Goal: Task Accomplishment & Management: Use online tool/utility

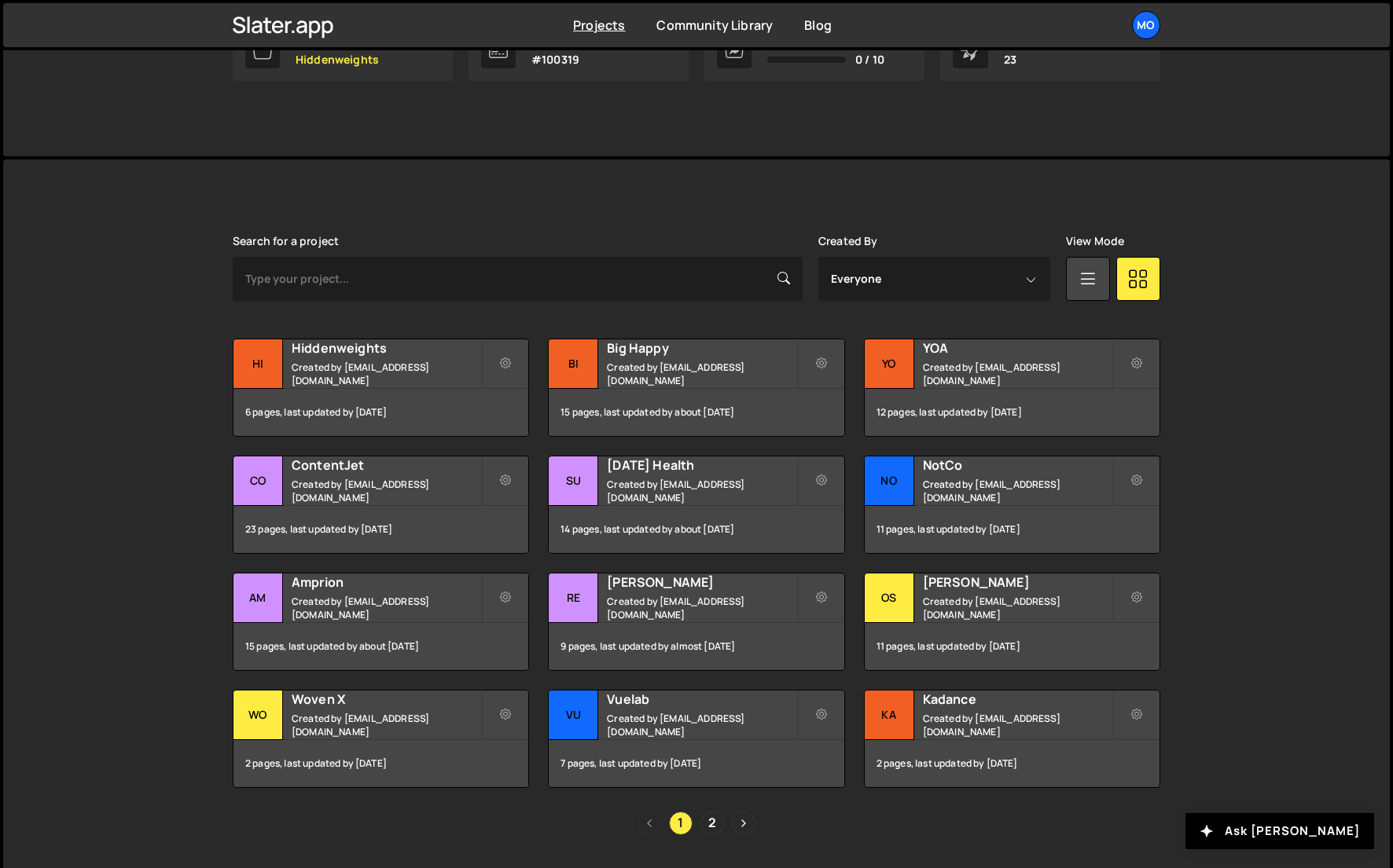
scroll to position [294, 0]
click at [918, 611] on div "[PERSON_NAME] Created by [EMAIL_ADDRESS][DOMAIN_NAME]" at bounding box center [1012, 597] width 294 height 49
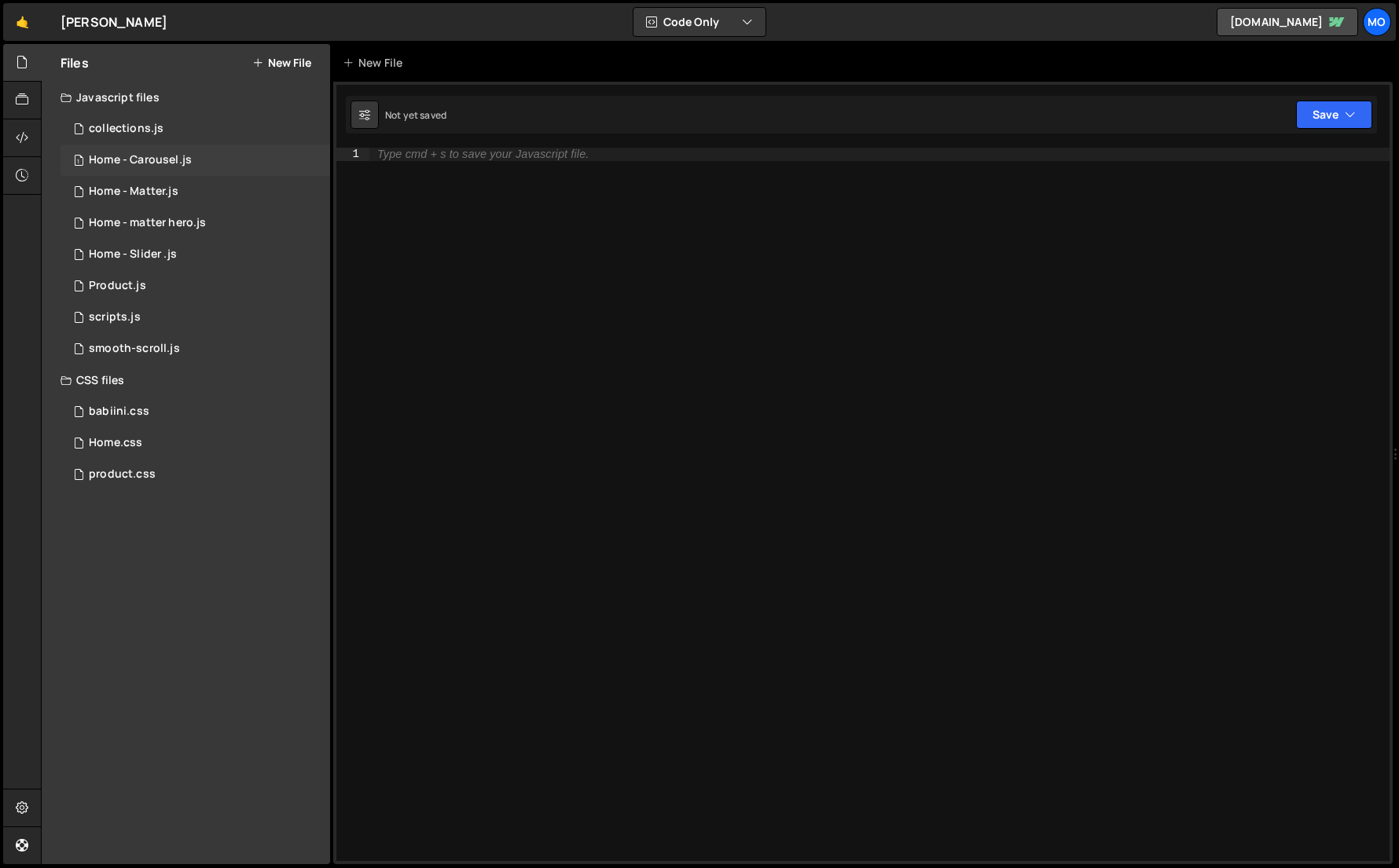
click at [204, 160] on div "1 Home - Carousel.js 0" at bounding box center [195, 160] width 270 height 31
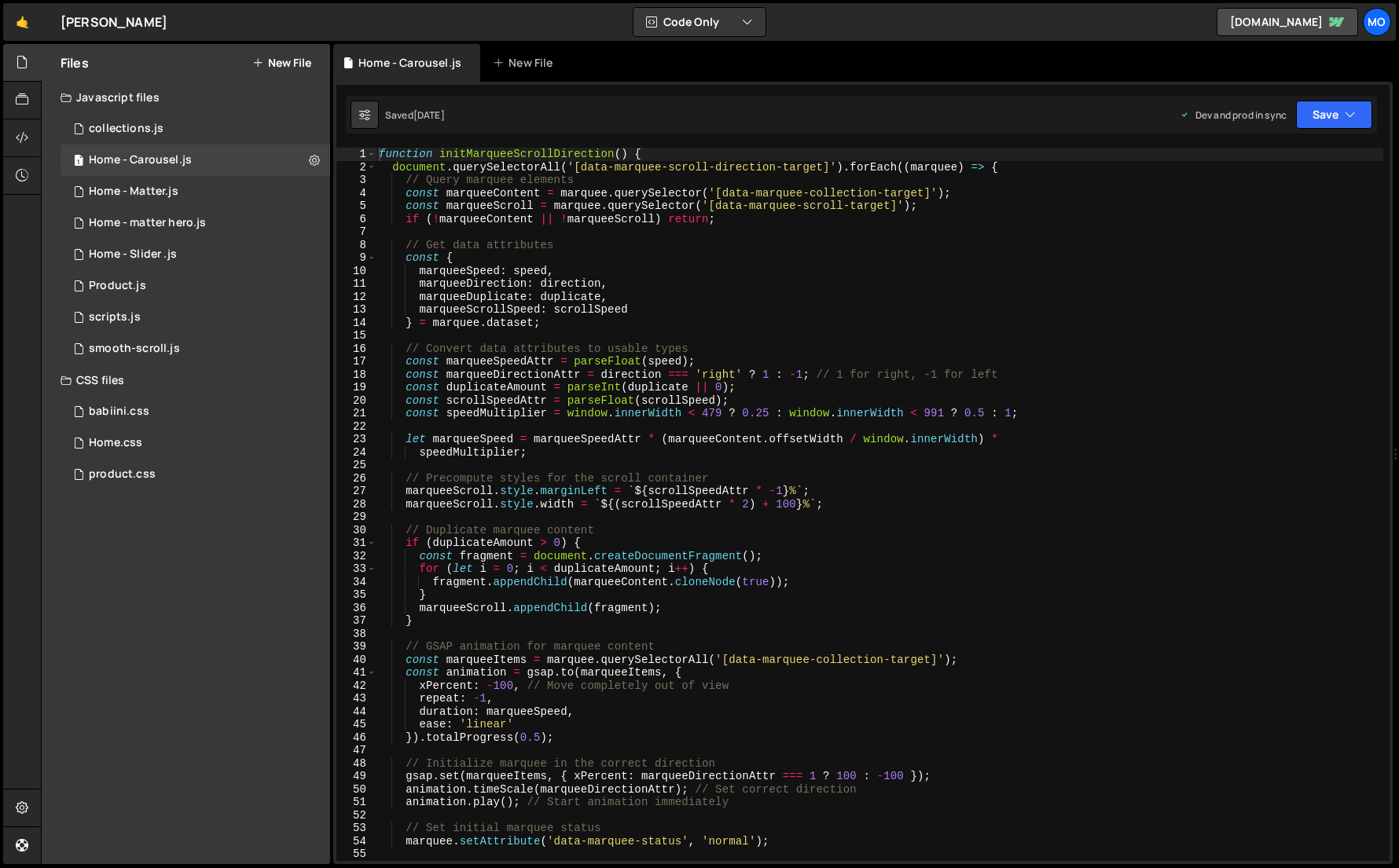
type textarea "} = marquee.dataset;"
click at [550, 328] on div "function initMarqueeScrollDirection ( ) { document . querySelectorAll ( '[data-…" at bounding box center [880, 517] width 1007 height 739
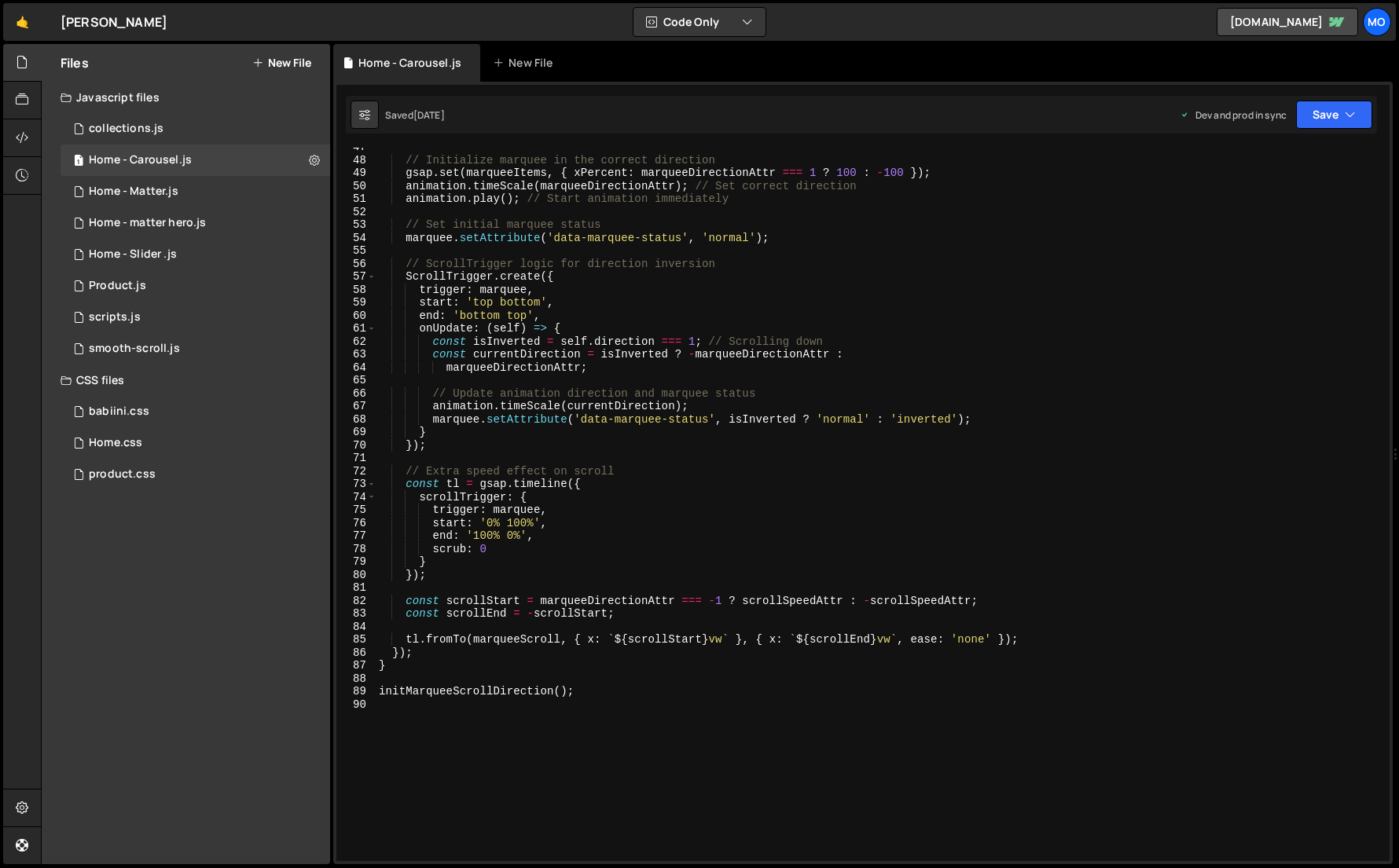
scroll to position [605, 0]
click at [312, 158] on icon at bounding box center [314, 160] width 11 height 15
type input "Home - Carousel"
radio input "true"
checkbox input "true"
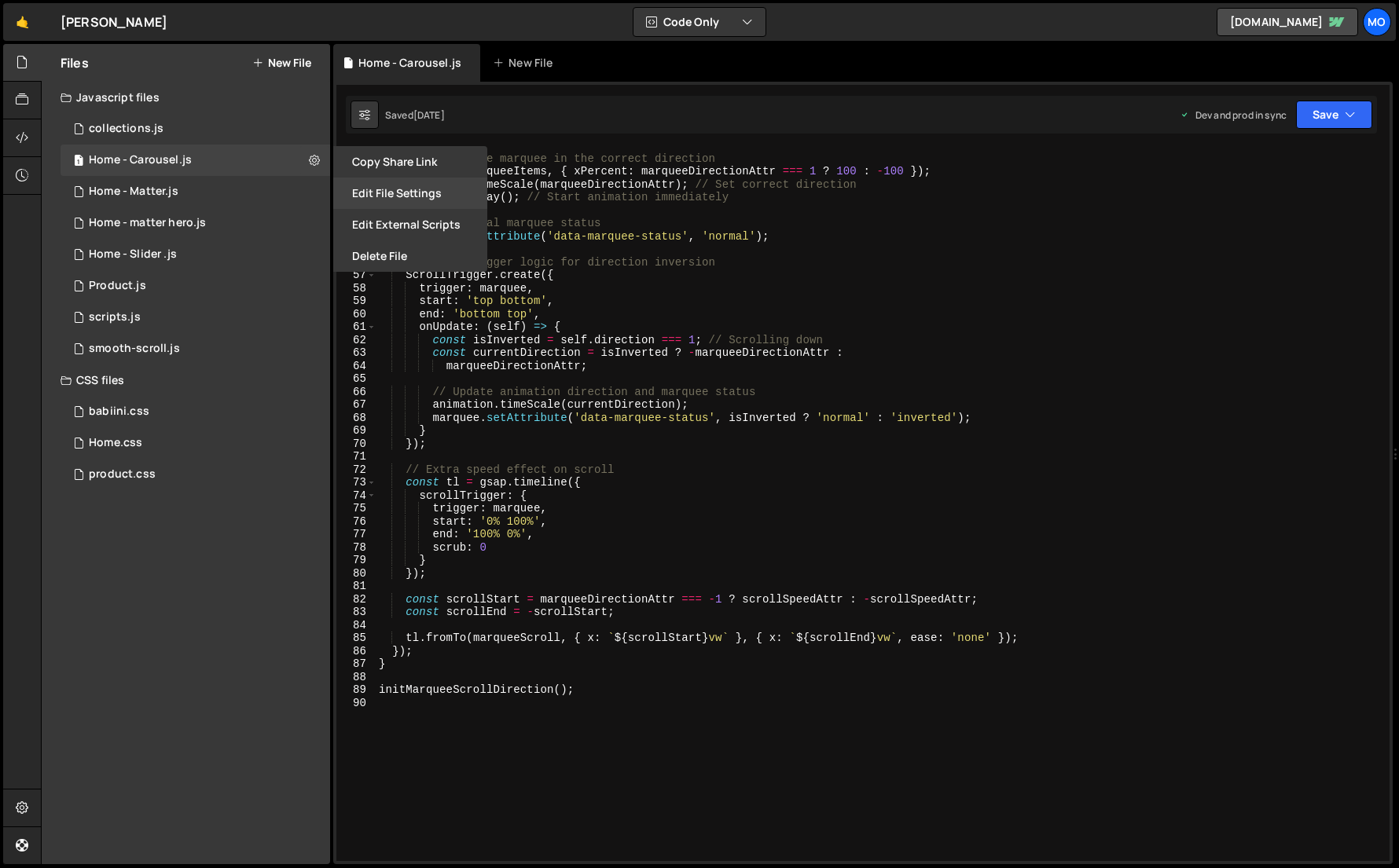
click at [355, 188] on button "Edit File Settings" at bounding box center [410, 193] width 154 height 31
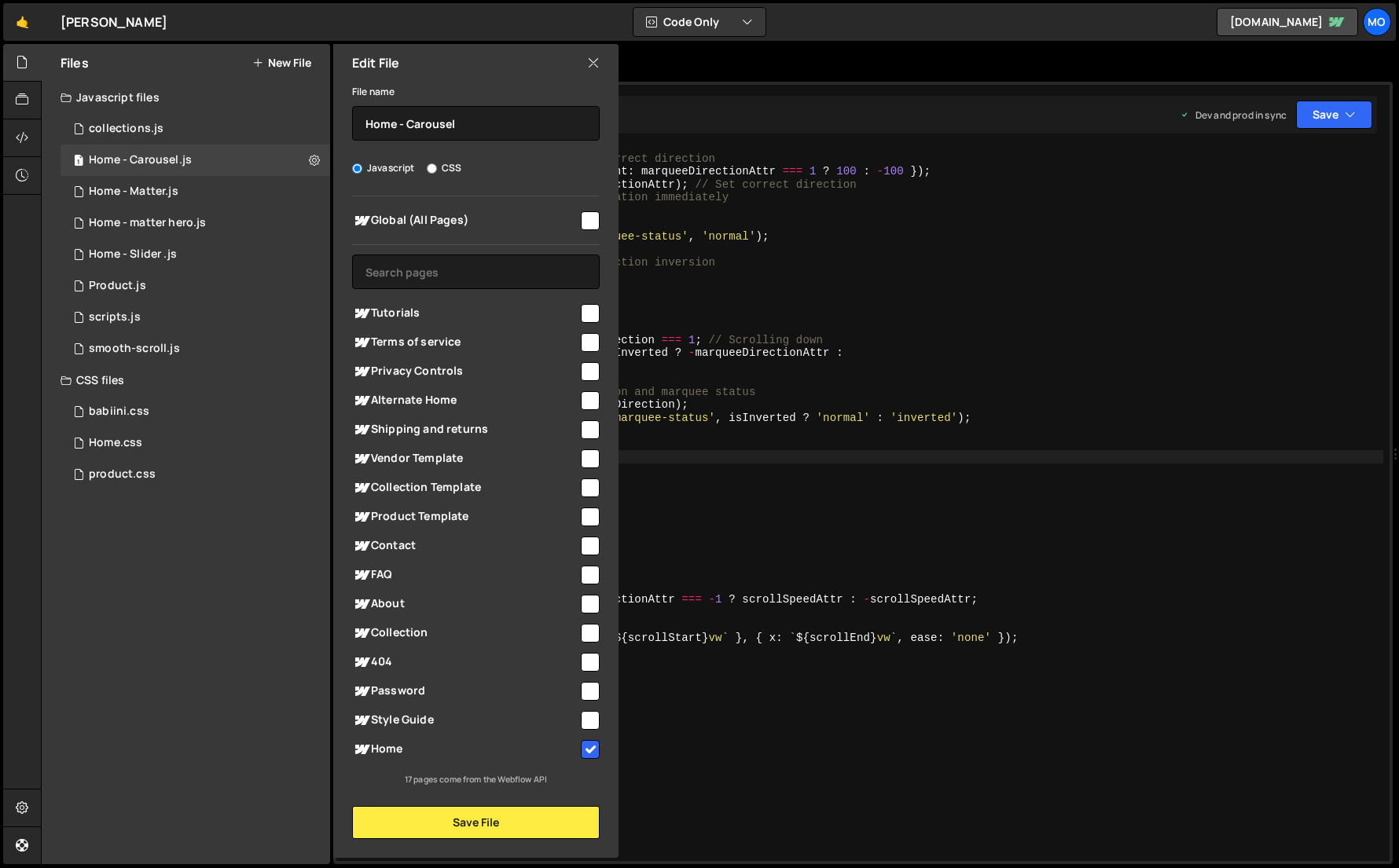
click at [642, 462] on div "// Initialize marquee in the correct direction gsap . set ( marqueeItems , { xP…" at bounding box center [880, 509] width 1007 height 739
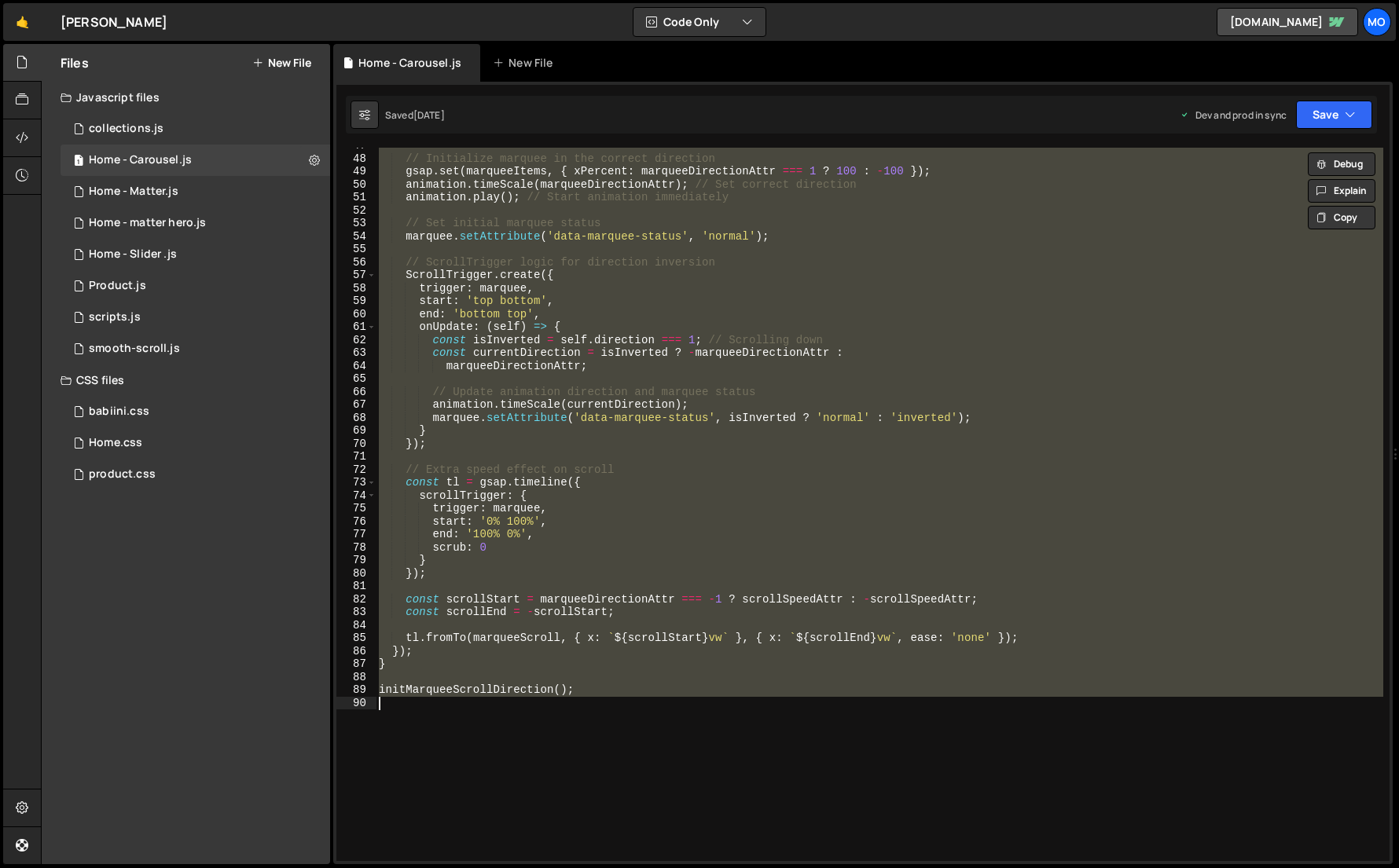
paste textarea "}"
type textarea "}"
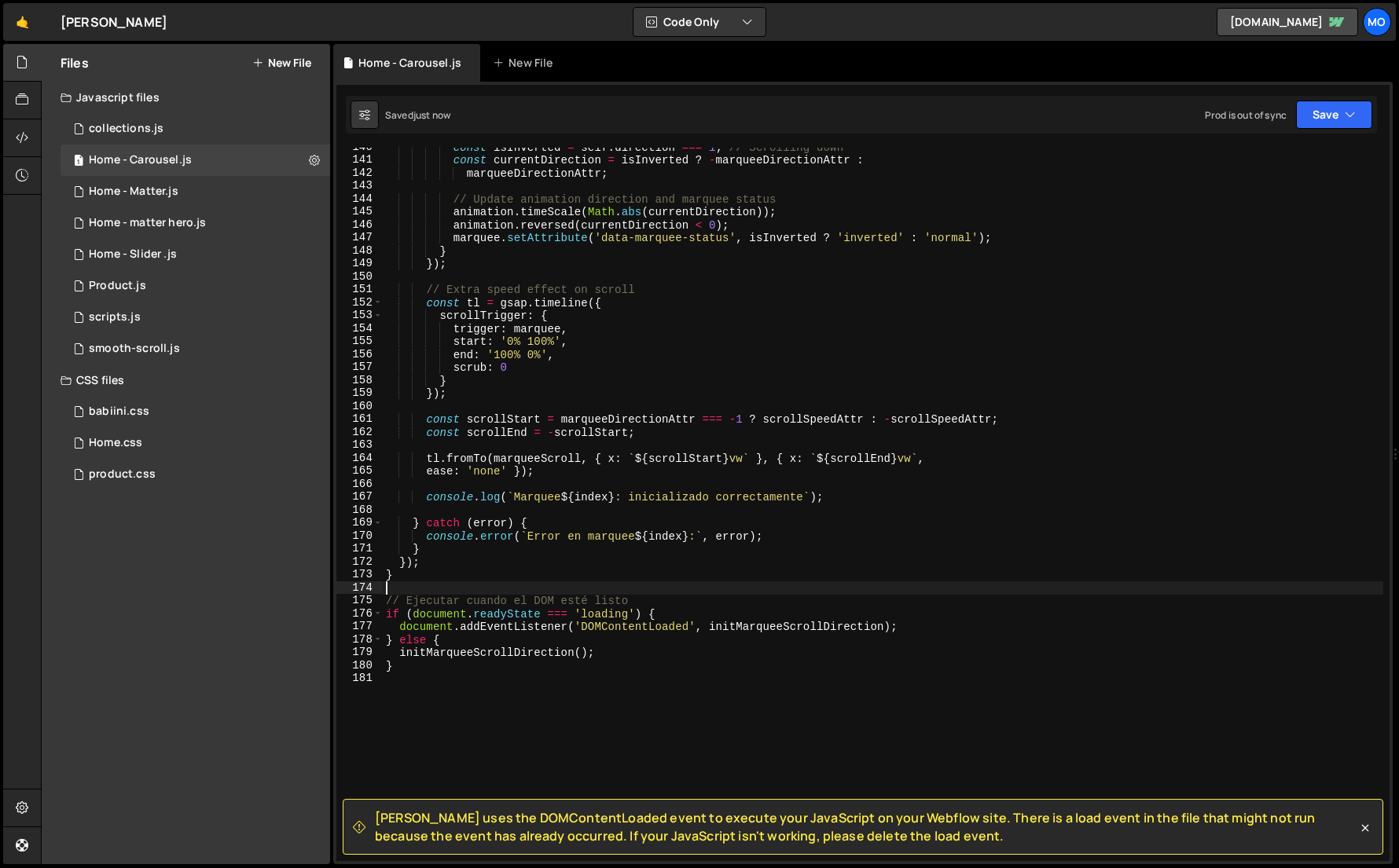
scroll to position [1983, 0]
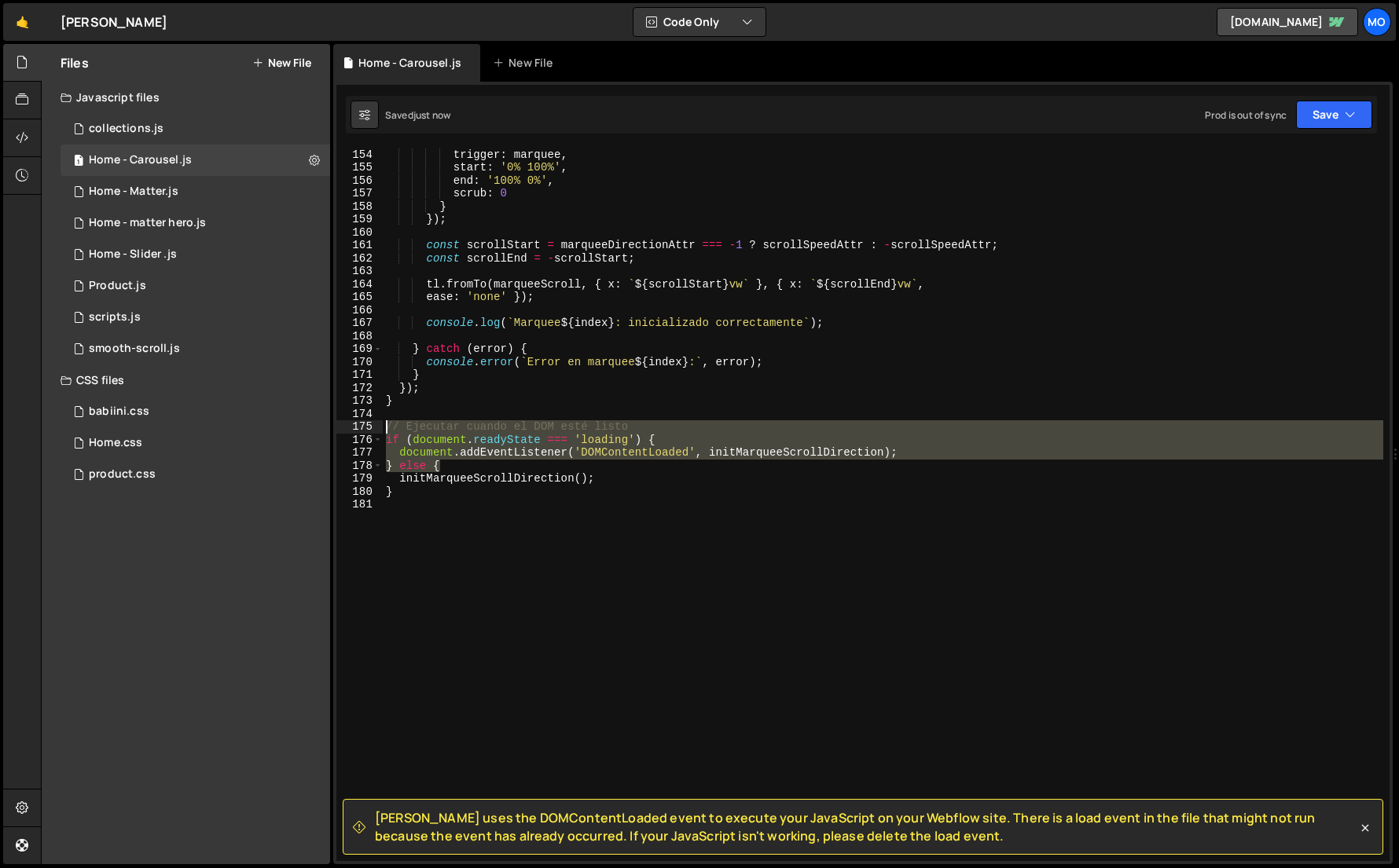
drag, startPoint x: 457, startPoint y: 465, endPoint x: 368, endPoint y: 430, distance: 95.6
click at [366, 430] on div "153 154 155 156 157 158 159 160 161 162 163 164 165 166 167 168 169 170 171 172…" at bounding box center [862, 504] width 1053 height 714
type textarea "// Ejecutar cuando el DOM esté listo if (document.readyState === 'loading') {"
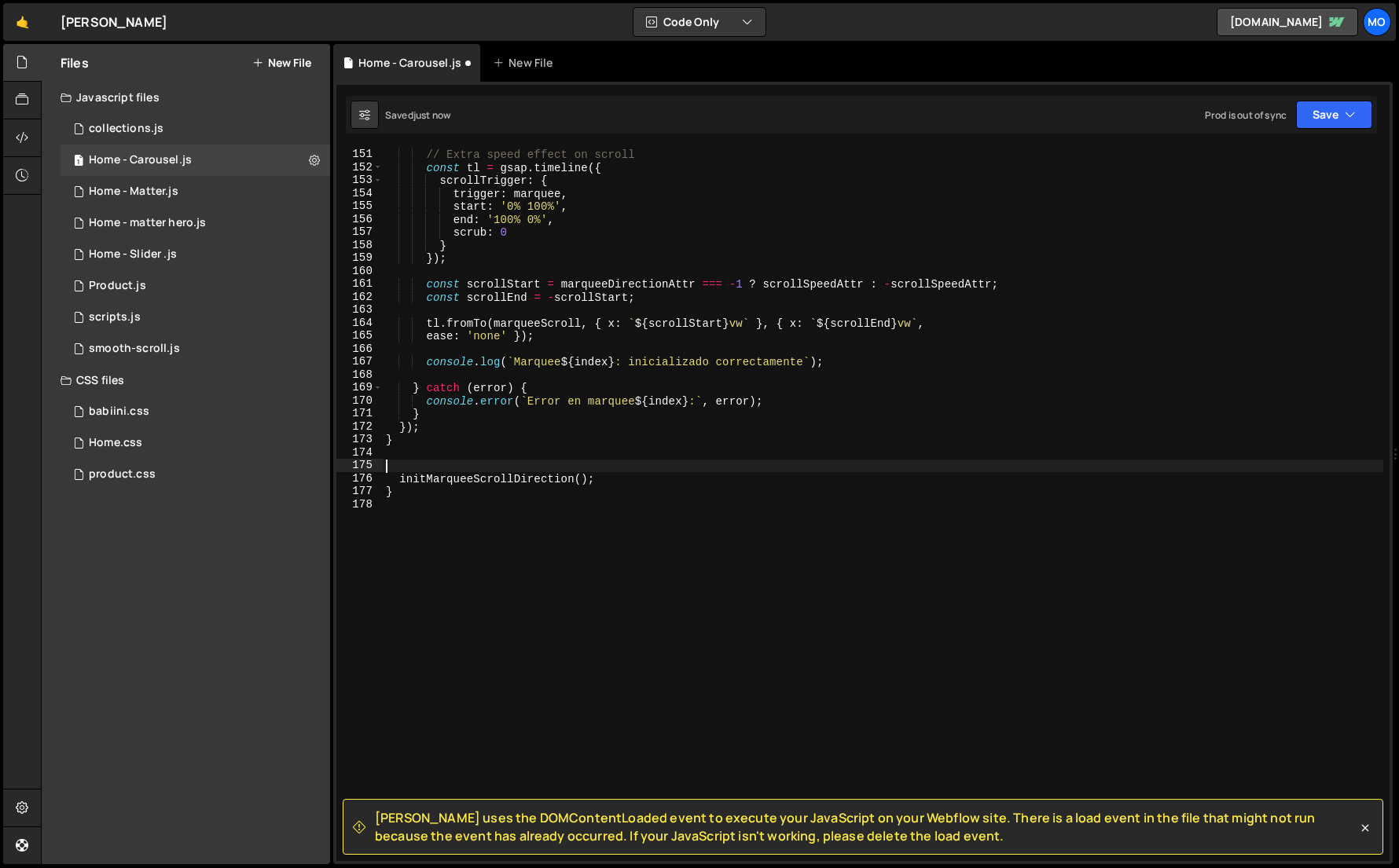
scroll to position [1945, 0]
drag, startPoint x: 430, startPoint y: 502, endPoint x: 395, endPoint y: 502, distance: 35.0
click at [395, 502] on div "// Extra speed effect on scroll const tl = gsap . timeline ({ scrollTrigger : {…" at bounding box center [882, 504] width 1000 height 739
type textarea "}"
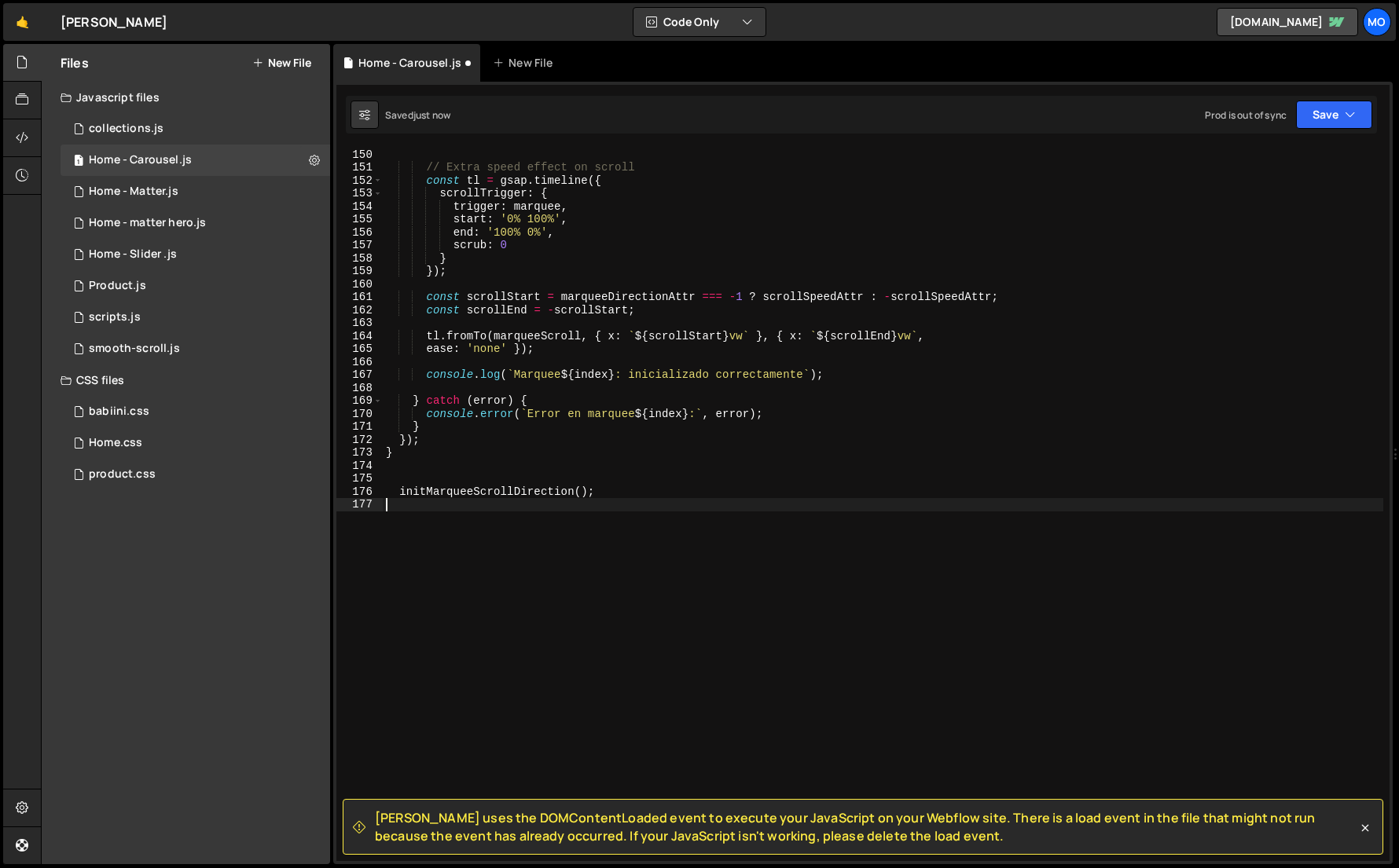
type textarea "initMarqueeScrollDirection();"
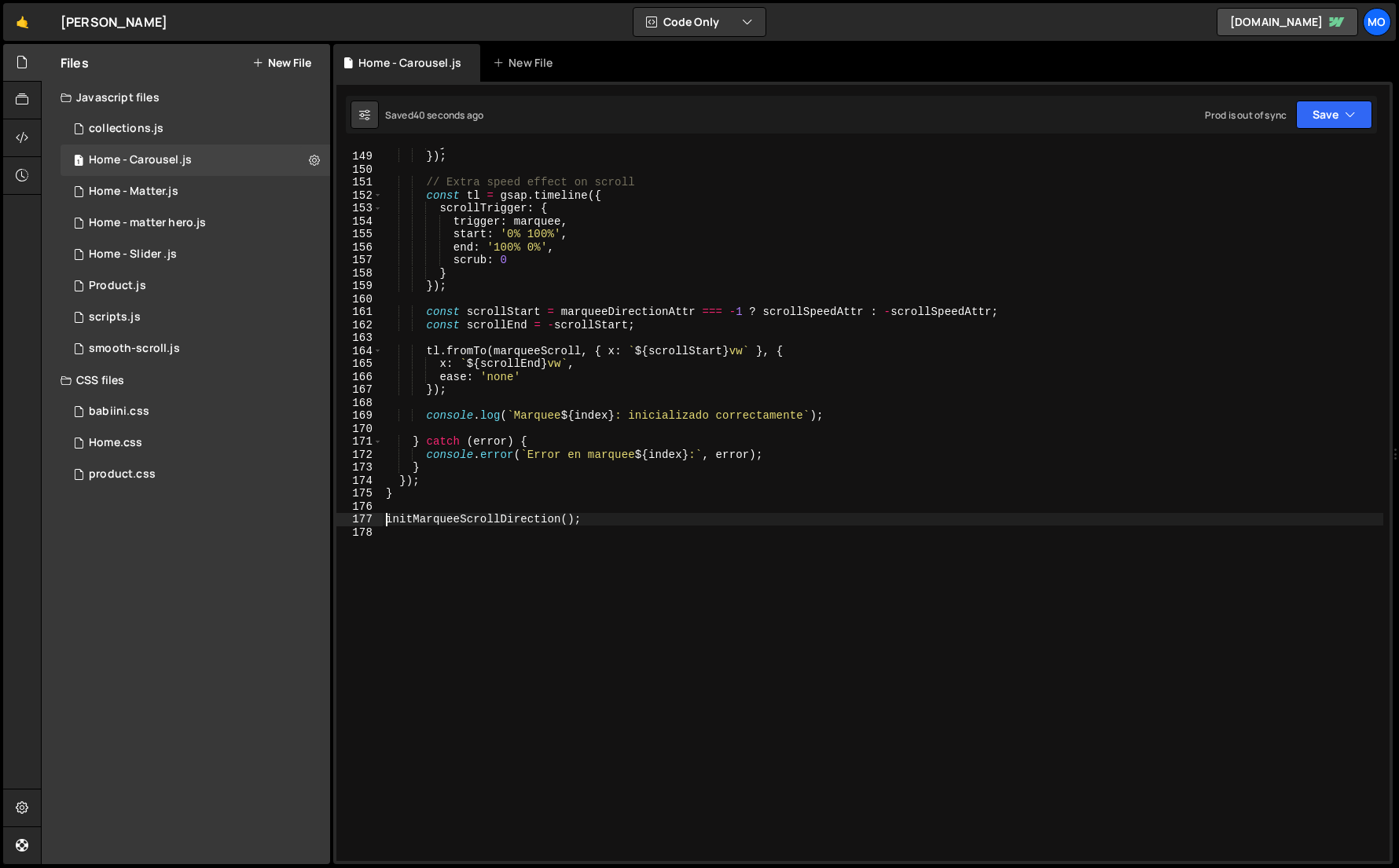
scroll to position [1917, 0]
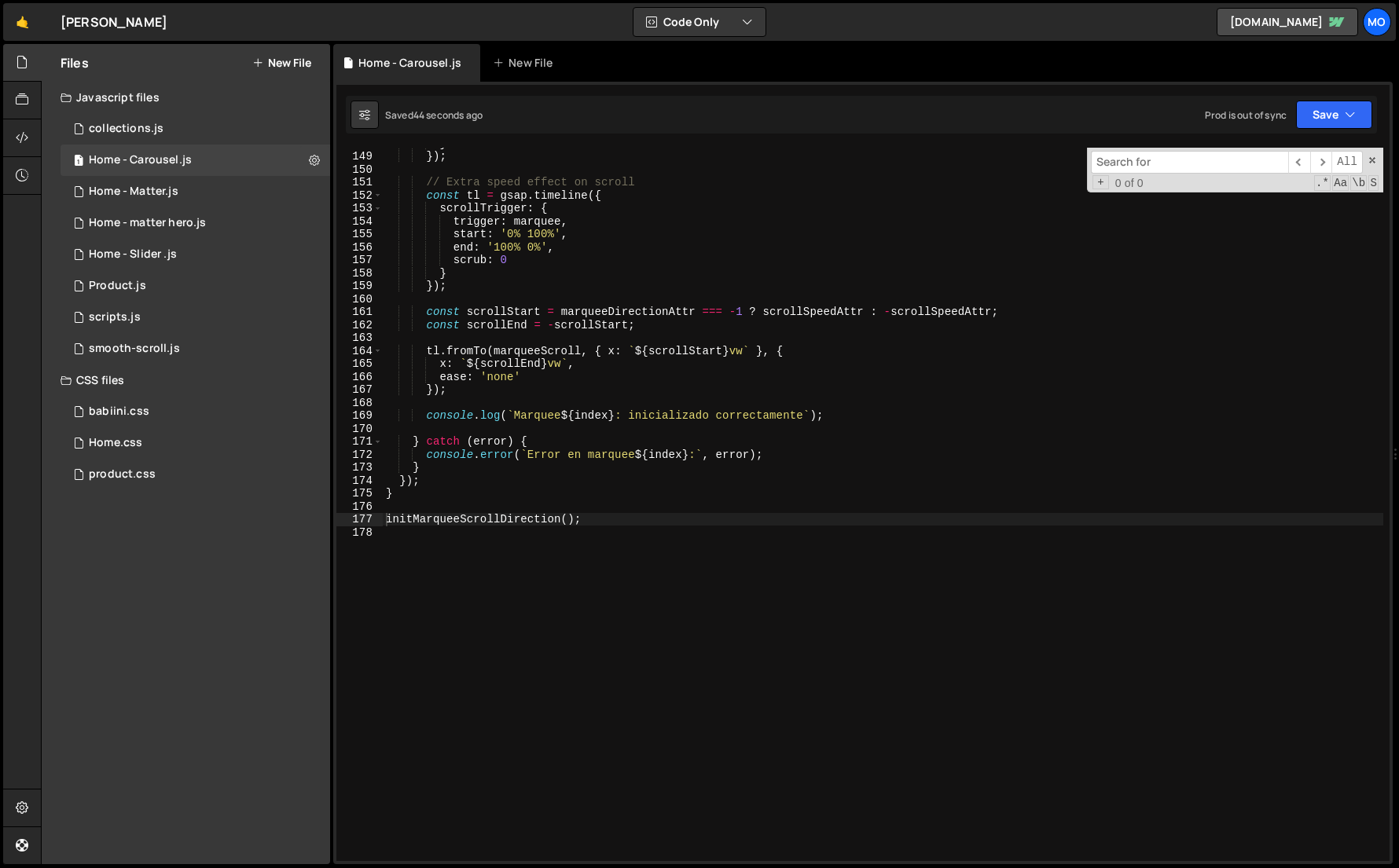
type input "loremips doloRsitameTconseCteturadi() { // Elitseddo eiusmodtempo in (utlabo et…"
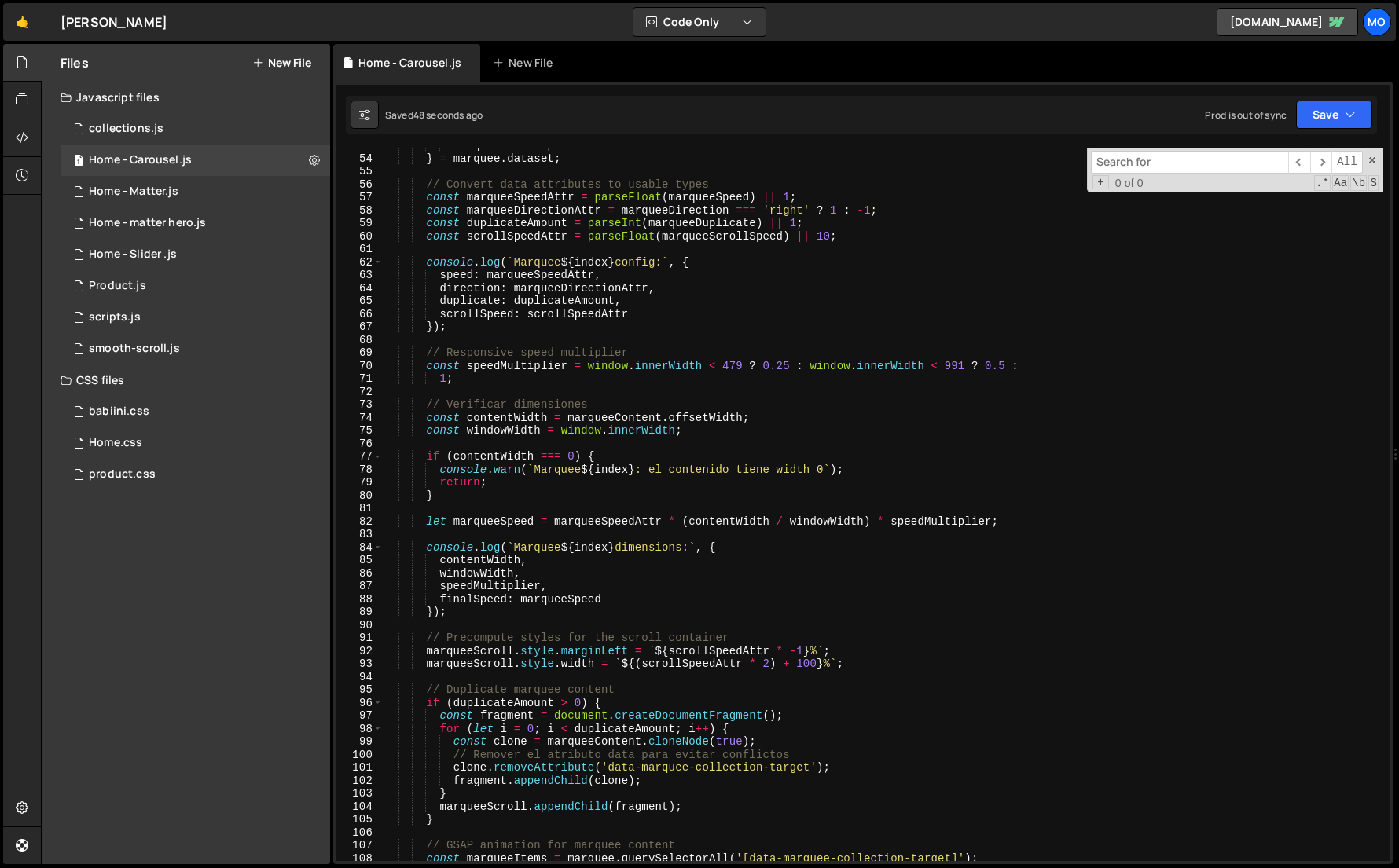
scroll to position [0, 0]
